Goal: Information Seeking & Learning: Learn about a topic

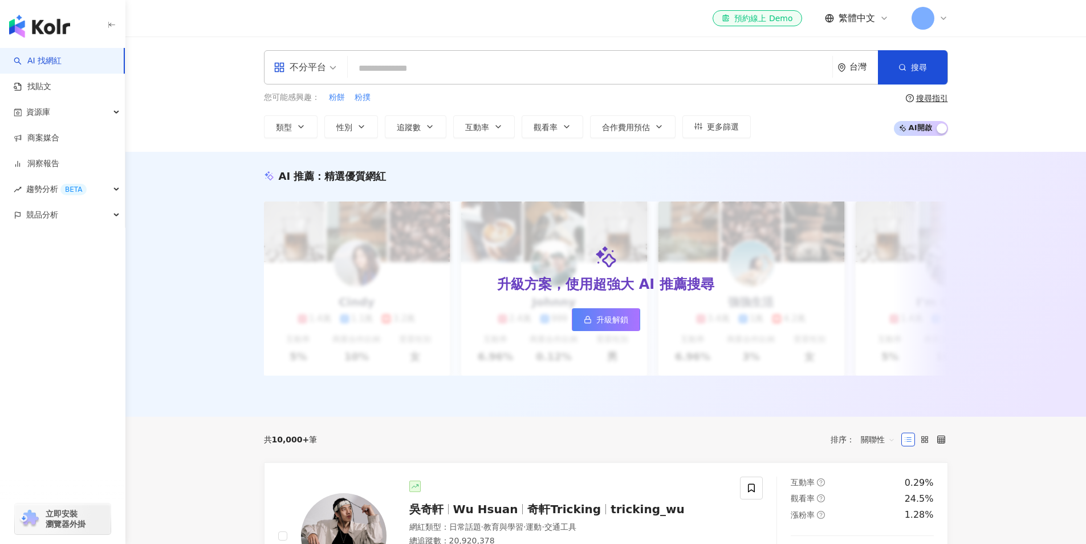
click at [979, 171] on div "AI 推薦 ： 精選優質網紅 升級方案，使用超強大 AI 推薦搜尋 升級解鎖 Cindy 1.4萬 1.1萬 3.2萬 互動率 5% 商業合作比例 10% 受…" at bounding box center [605, 284] width 961 height 265
click at [383, 64] on input "search" at bounding box center [590, 69] width 476 height 22
click at [336, 99] on span "粉餅" at bounding box center [337, 97] width 16 height 11
type input "**"
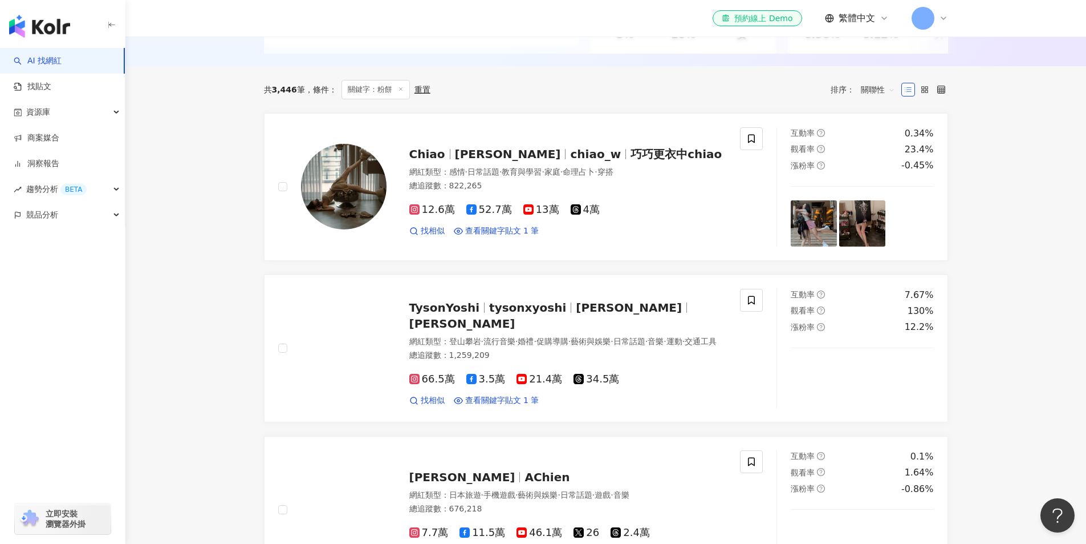
scroll to position [342, 0]
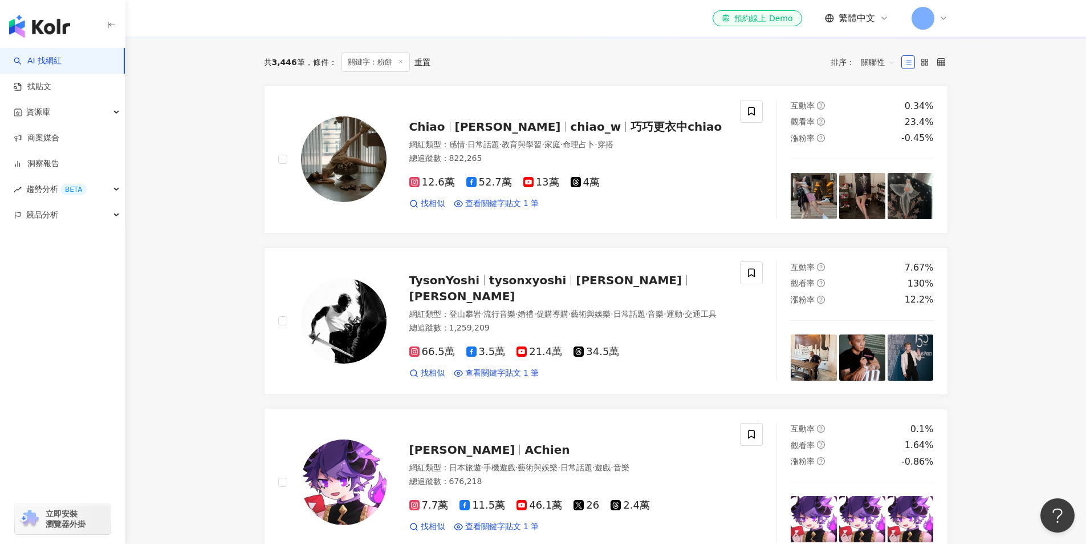
click at [889, 71] on span "關聯性" at bounding box center [878, 62] width 34 height 18
click at [887, 113] on div "追蹤數" at bounding box center [878, 113] width 29 height 13
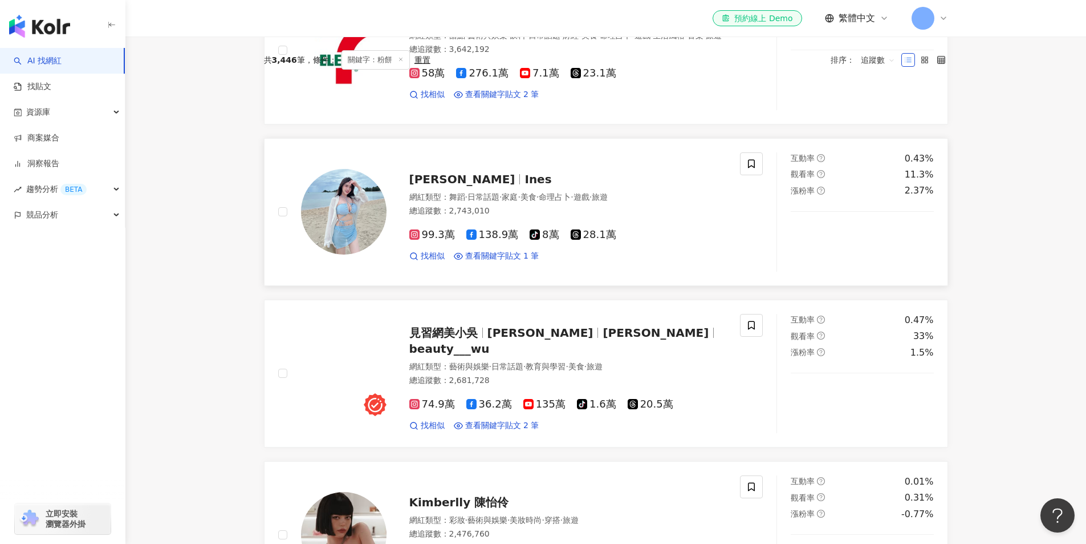
scroll to position [456, 0]
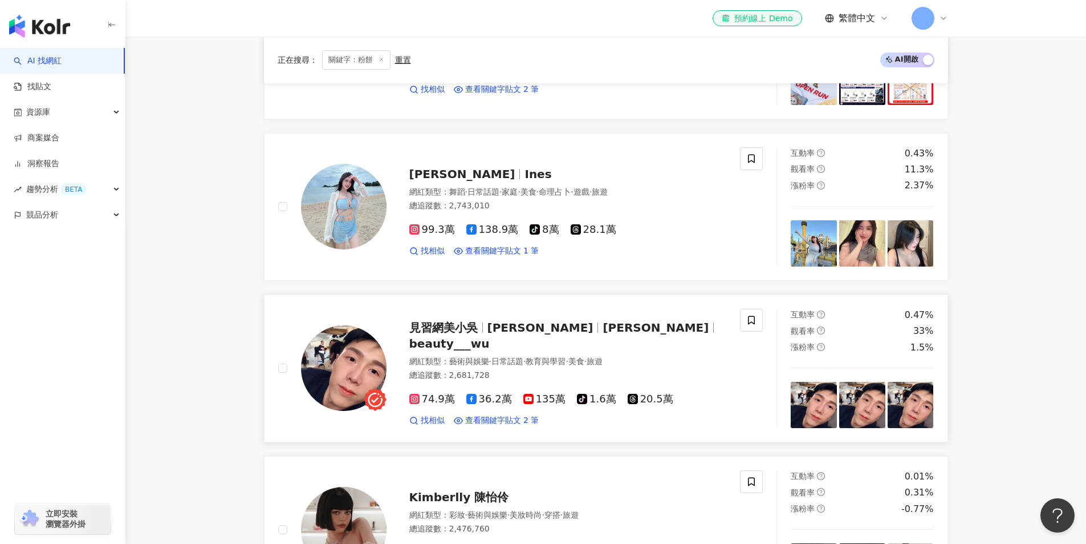
click at [486, 334] on span "見習網美小吳" at bounding box center [448, 328] width 78 height 14
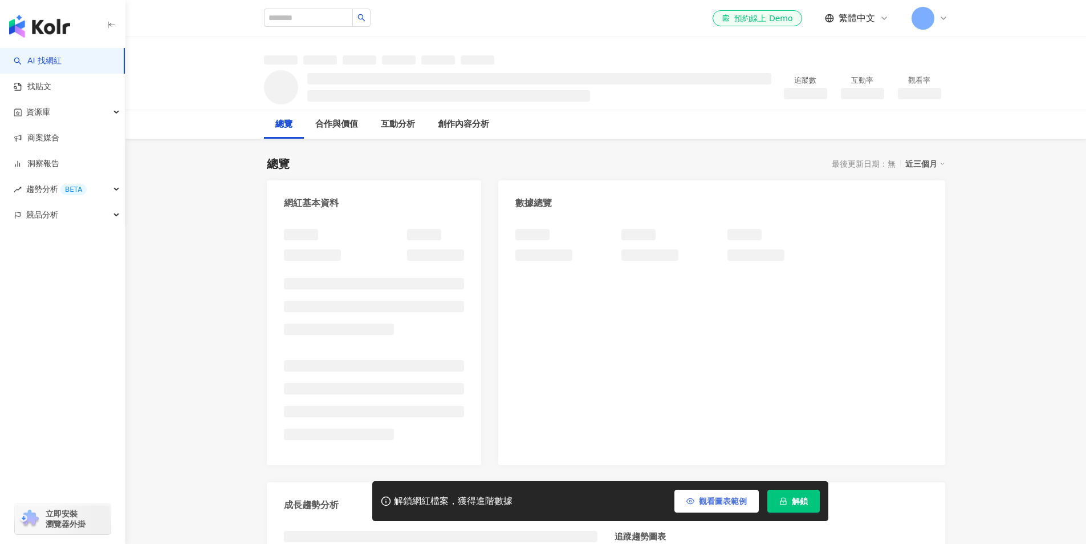
click at [715, 497] on span "觀看圖表範例" at bounding box center [723, 500] width 48 height 9
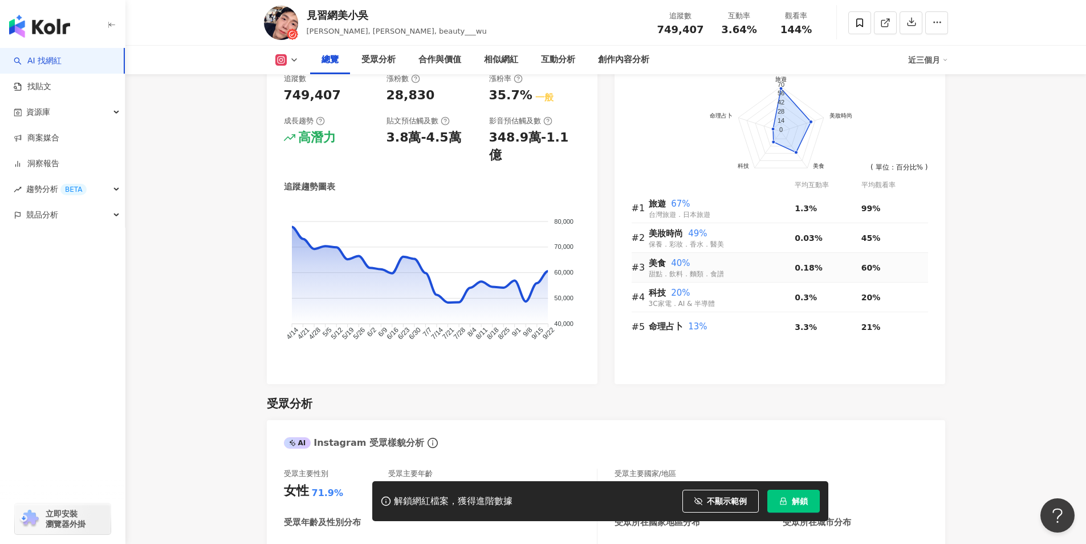
scroll to position [741, 0]
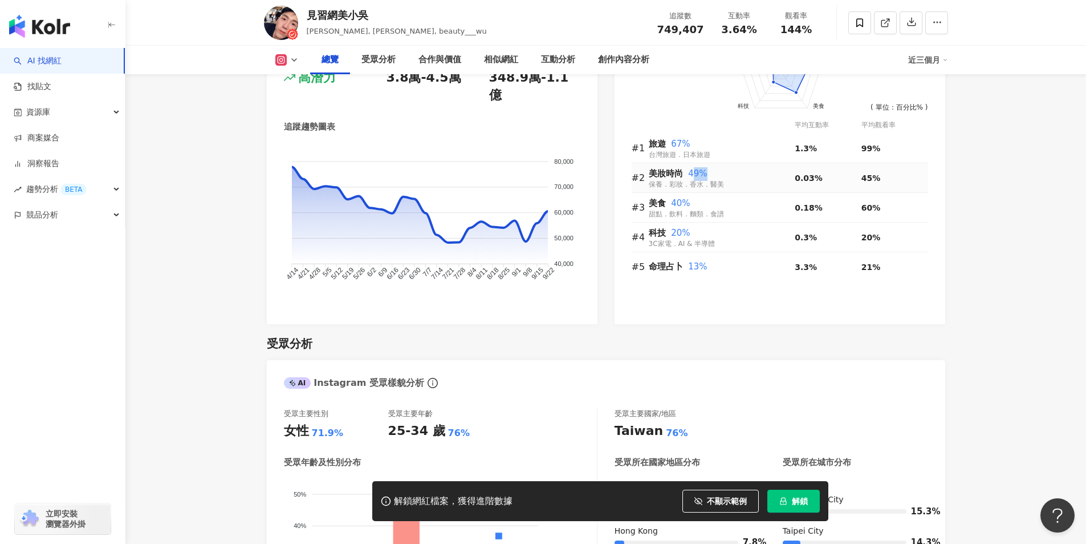
drag, startPoint x: 762, startPoint y: 175, endPoint x: 678, endPoint y: 209, distance: 91.1
click at [691, 167] on div "美妝時尚 49%" at bounding box center [722, 174] width 147 height 14
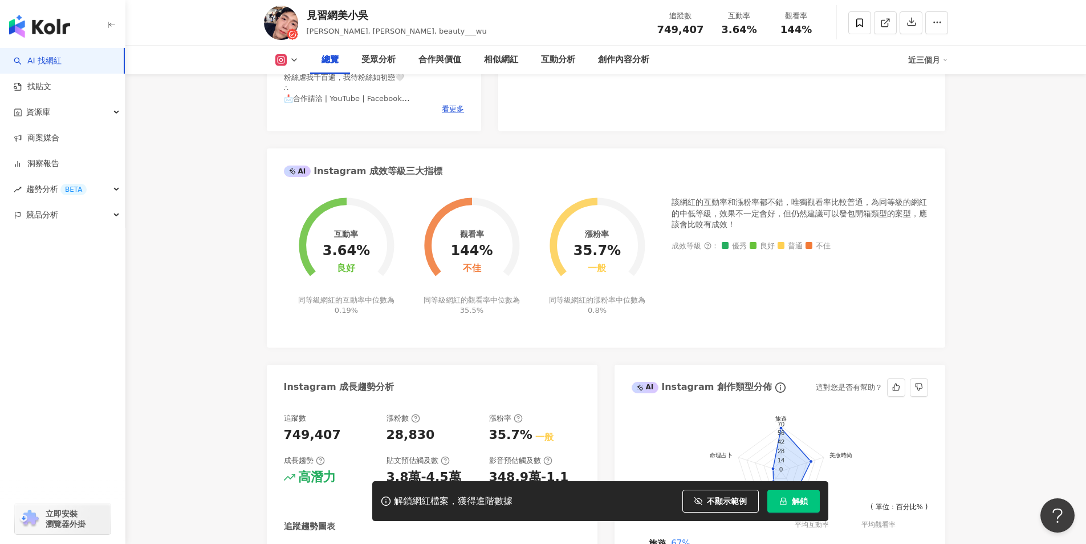
scroll to position [570, 0]
